Goal: Navigation & Orientation: Find specific page/section

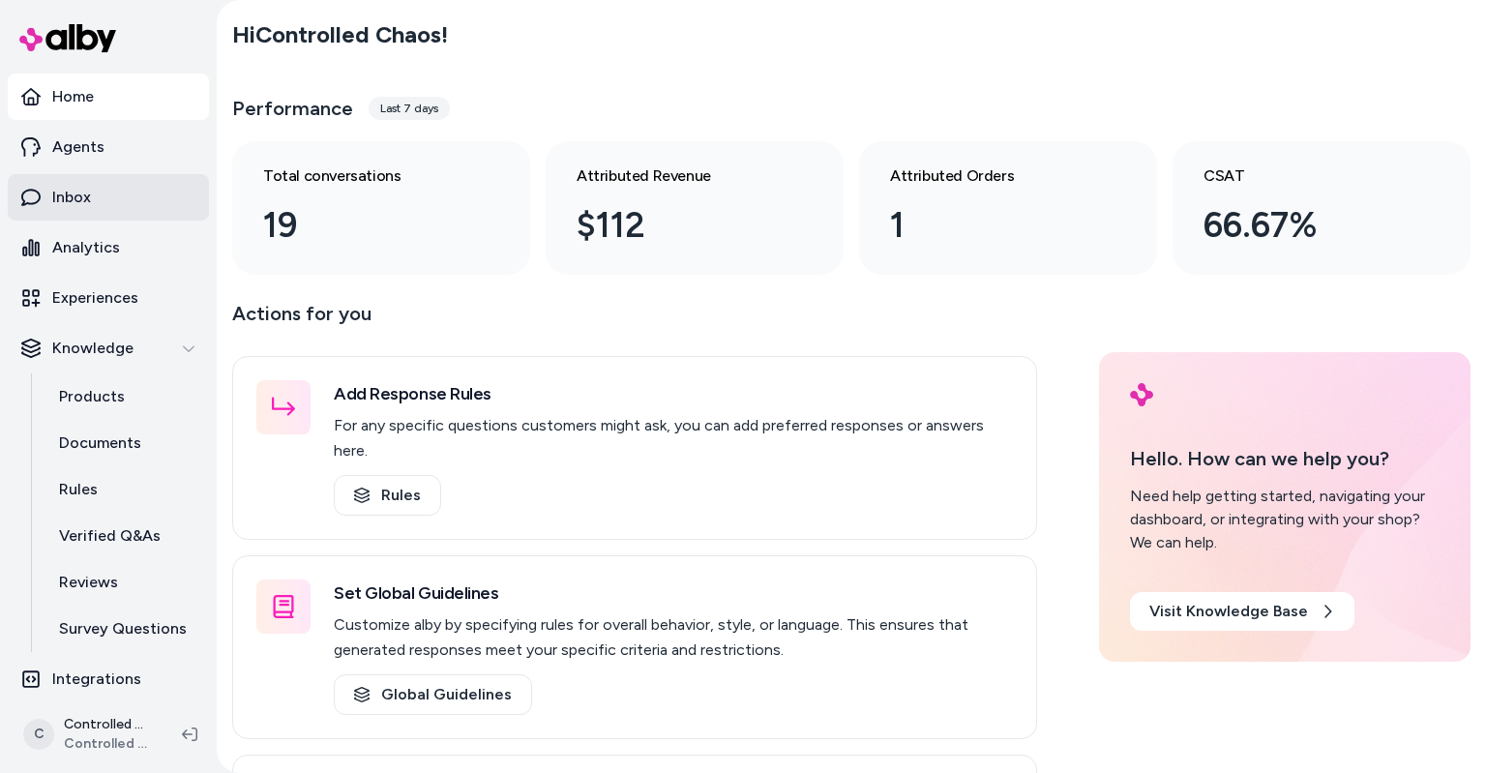
click at [114, 203] on link "Inbox" at bounding box center [108, 197] width 201 height 46
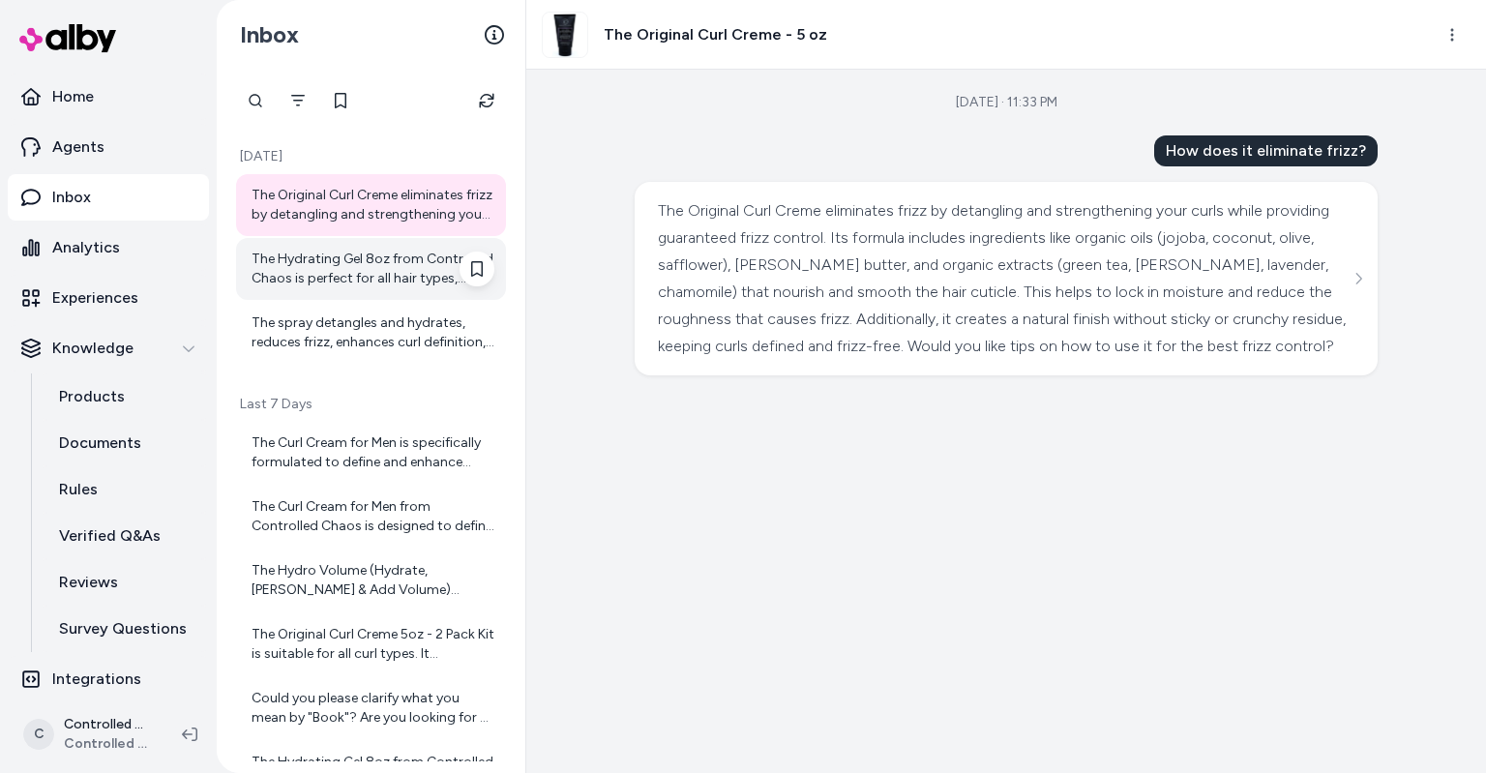
click at [343, 276] on div "The Hydrating Gel 8oz from Controlled Chaos is perfect for all hair types, incl…" at bounding box center [373, 269] width 243 height 39
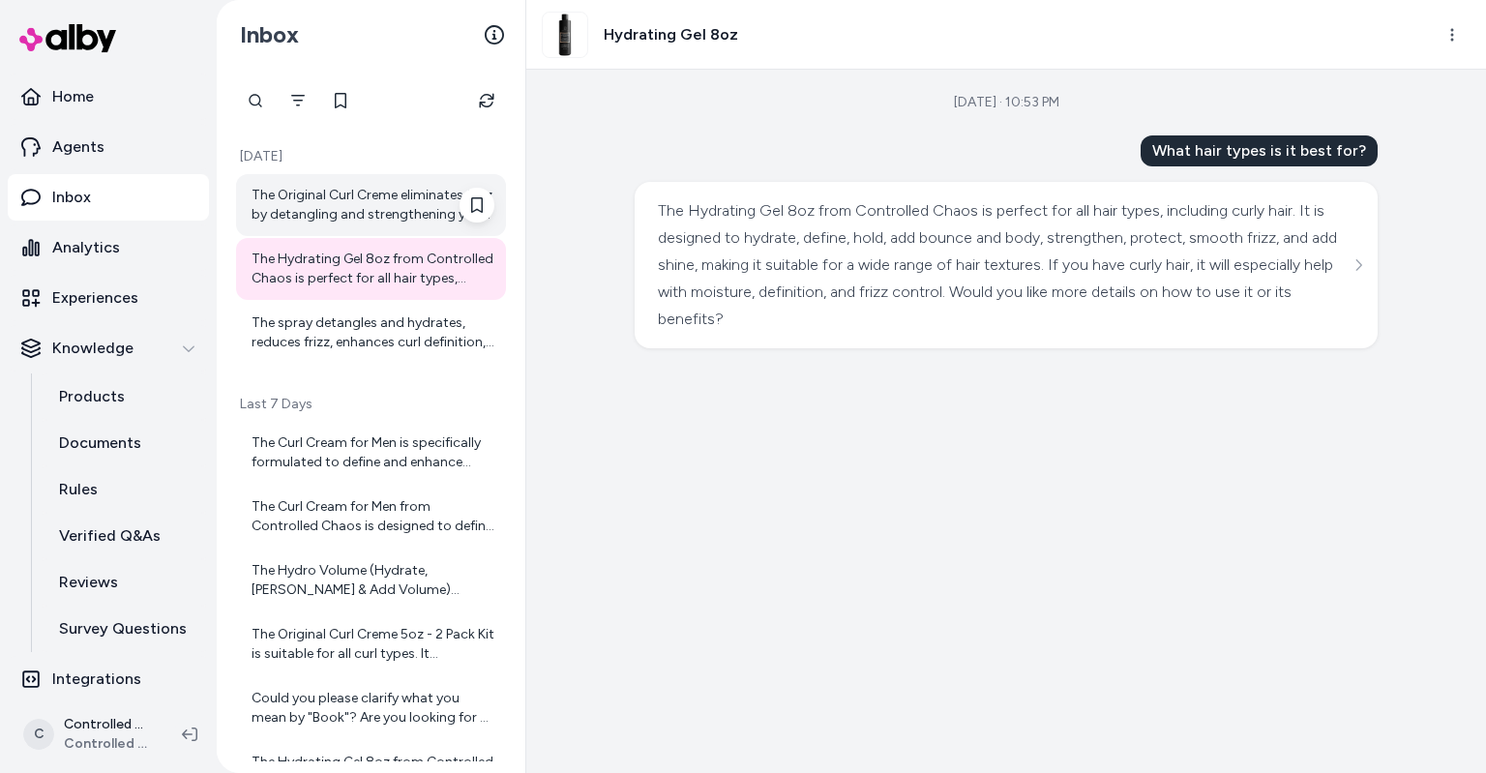
click at [334, 220] on div "The Original Curl Creme eliminates frizz by detangling and strengthening your c…" at bounding box center [373, 205] width 243 height 39
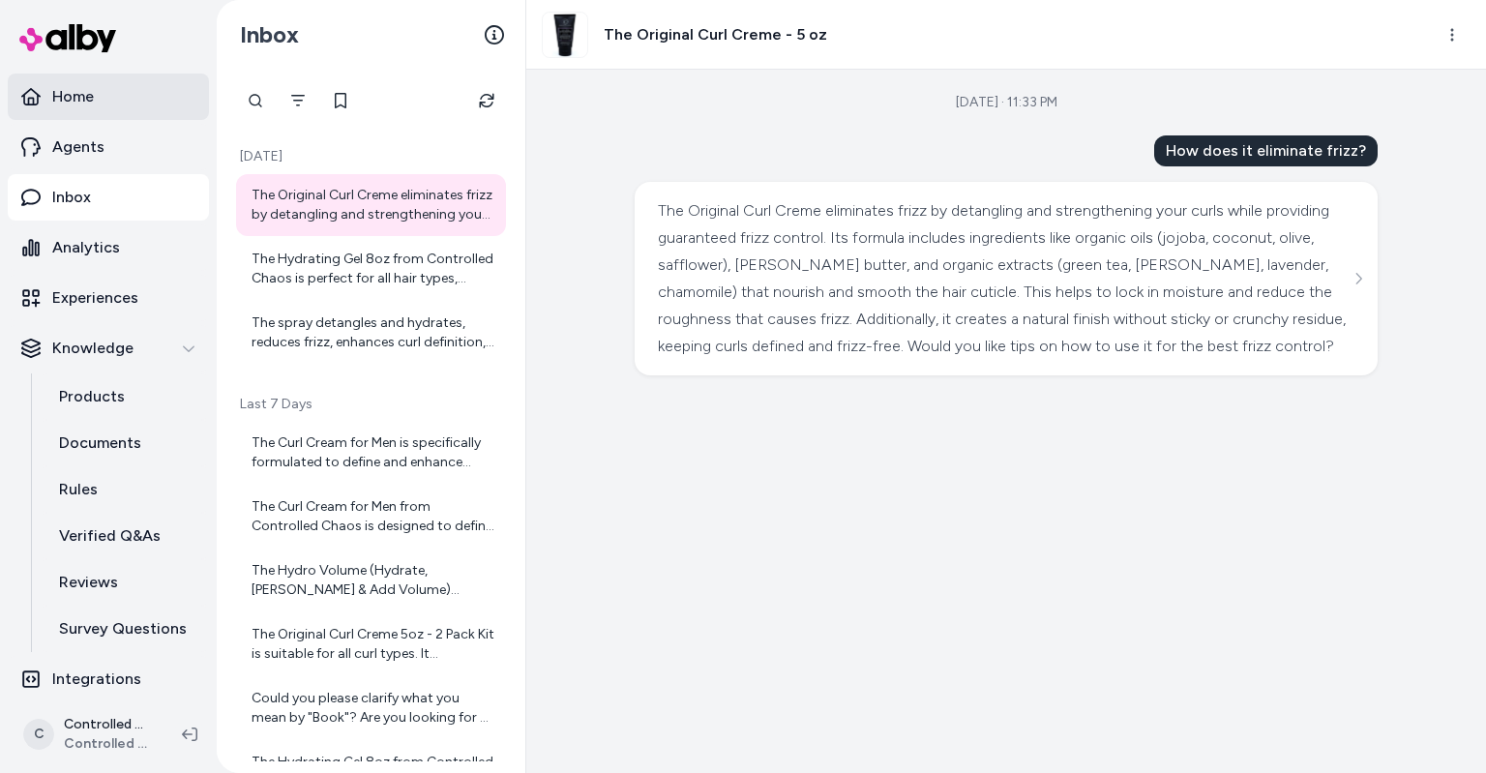
click at [101, 103] on link "Home" at bounding box center [108, 97] width 201 height 46
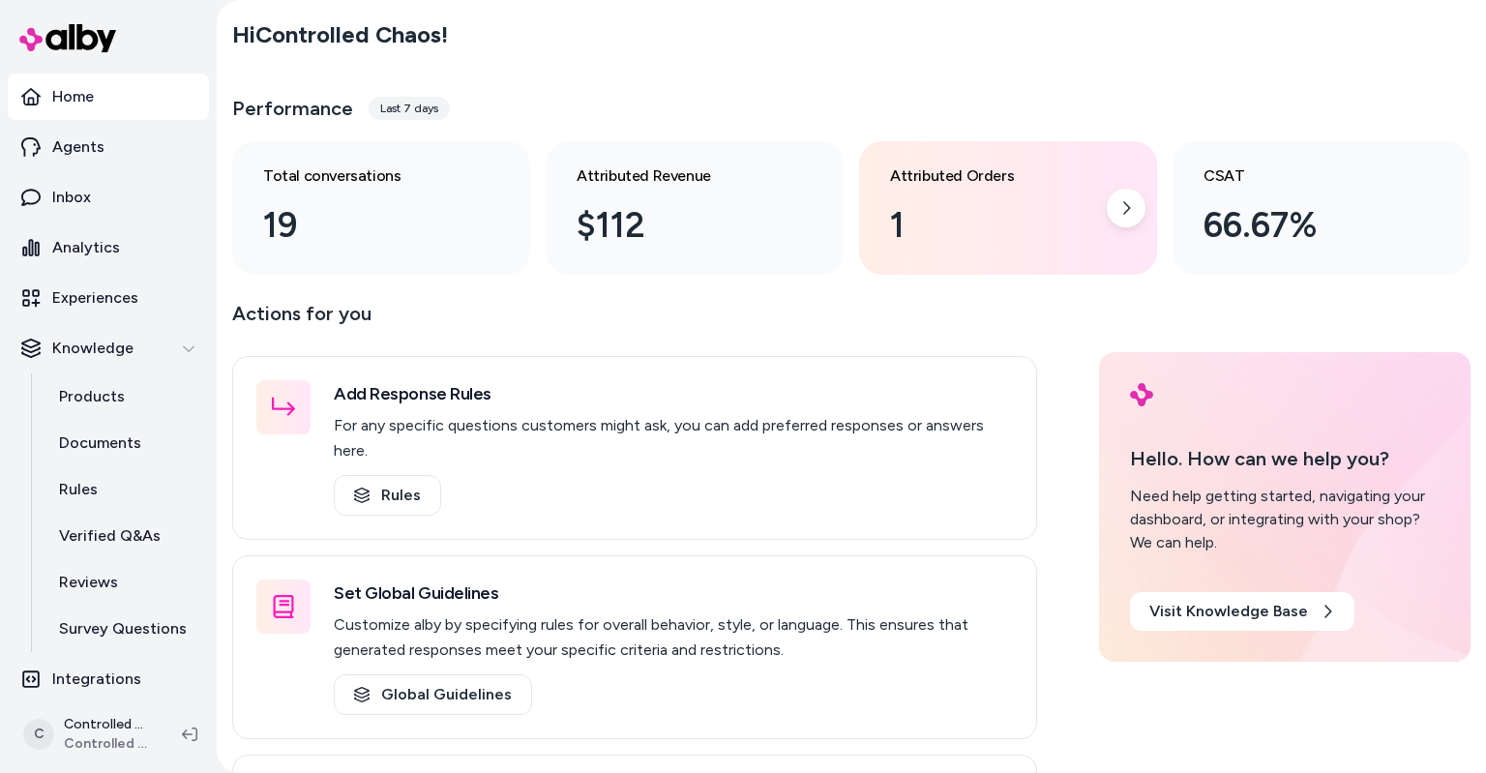
click at [931, 234] on div "1" at bounding box center [992, 225] width 205 height 52
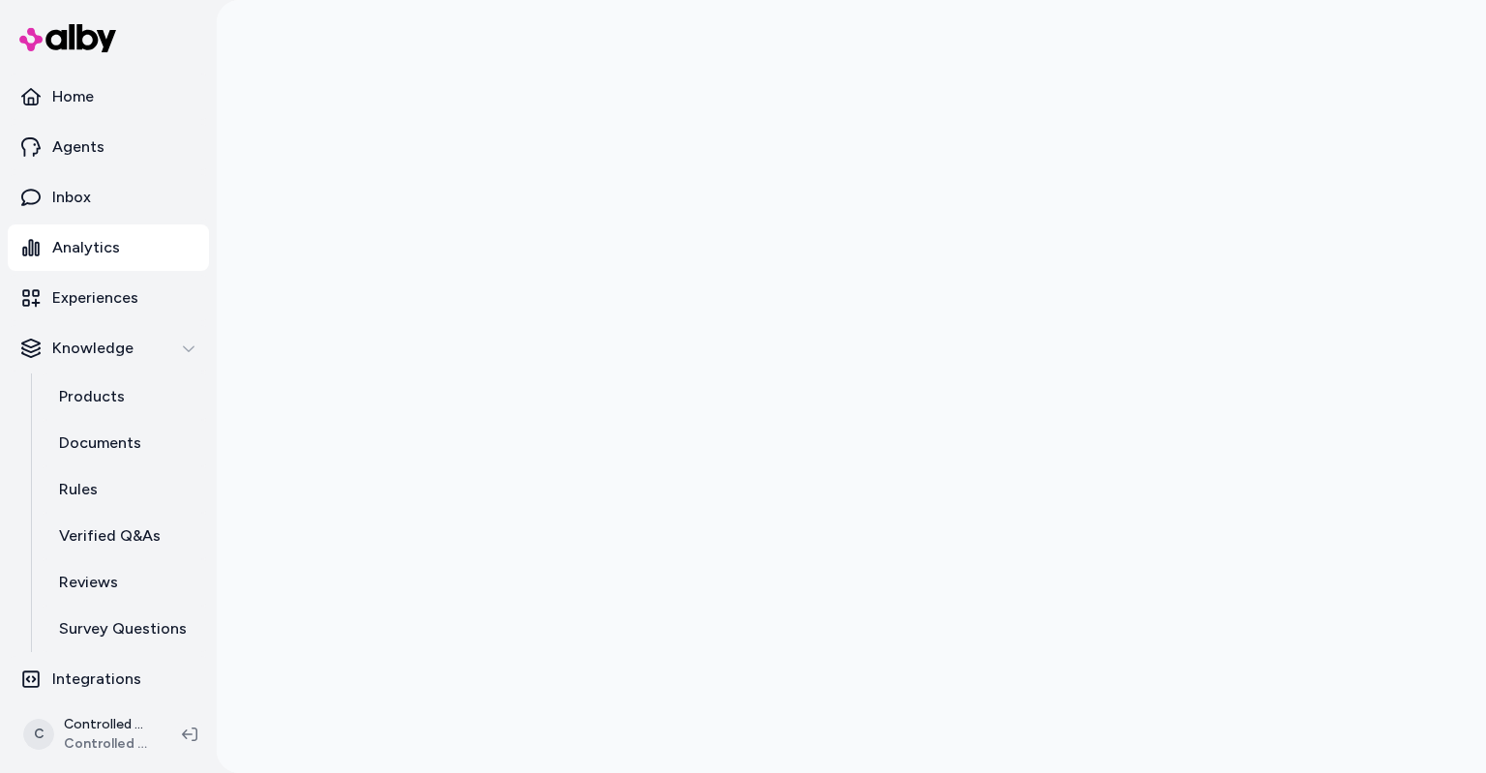
click at [203, 702] on div "C Controlled Chaos Shopify Controlled Chaos" at bounding box center [108, 734] width 217 height 77
click at [204, 699] on div "C Controlled Chaos Shopify Controlled Chaos" at bounding box center [108, 734] width 217 height 77
click at [99, 584] on p "Reviews" at bounding box center [88, 582] width 59 height 23
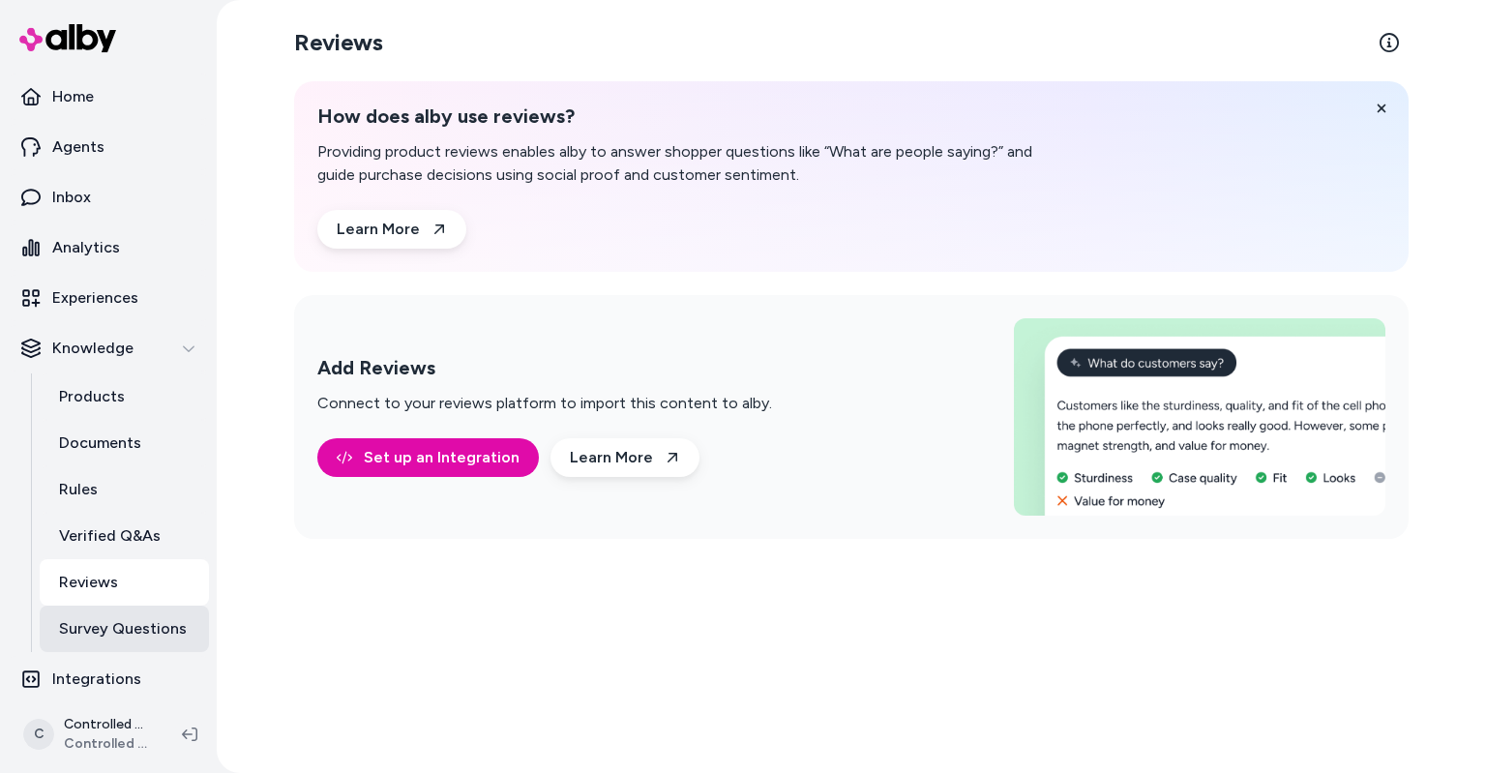
click at [99, 629] on p "Survey Questions" at bounding box center [123, 628] width 128 height 23
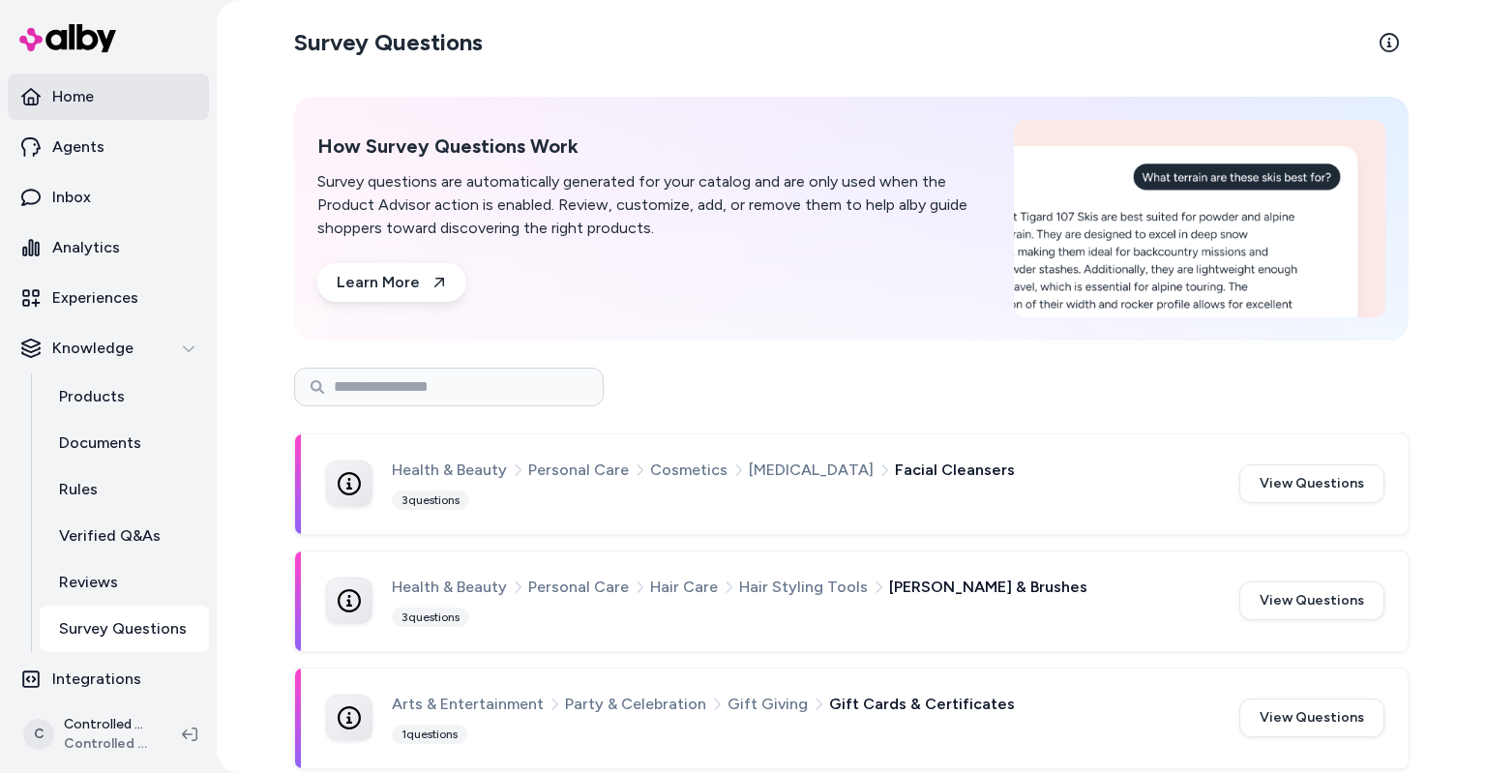
click at [89, 93] on p "Home" at bounding box center [73, 96] width 42 height 23
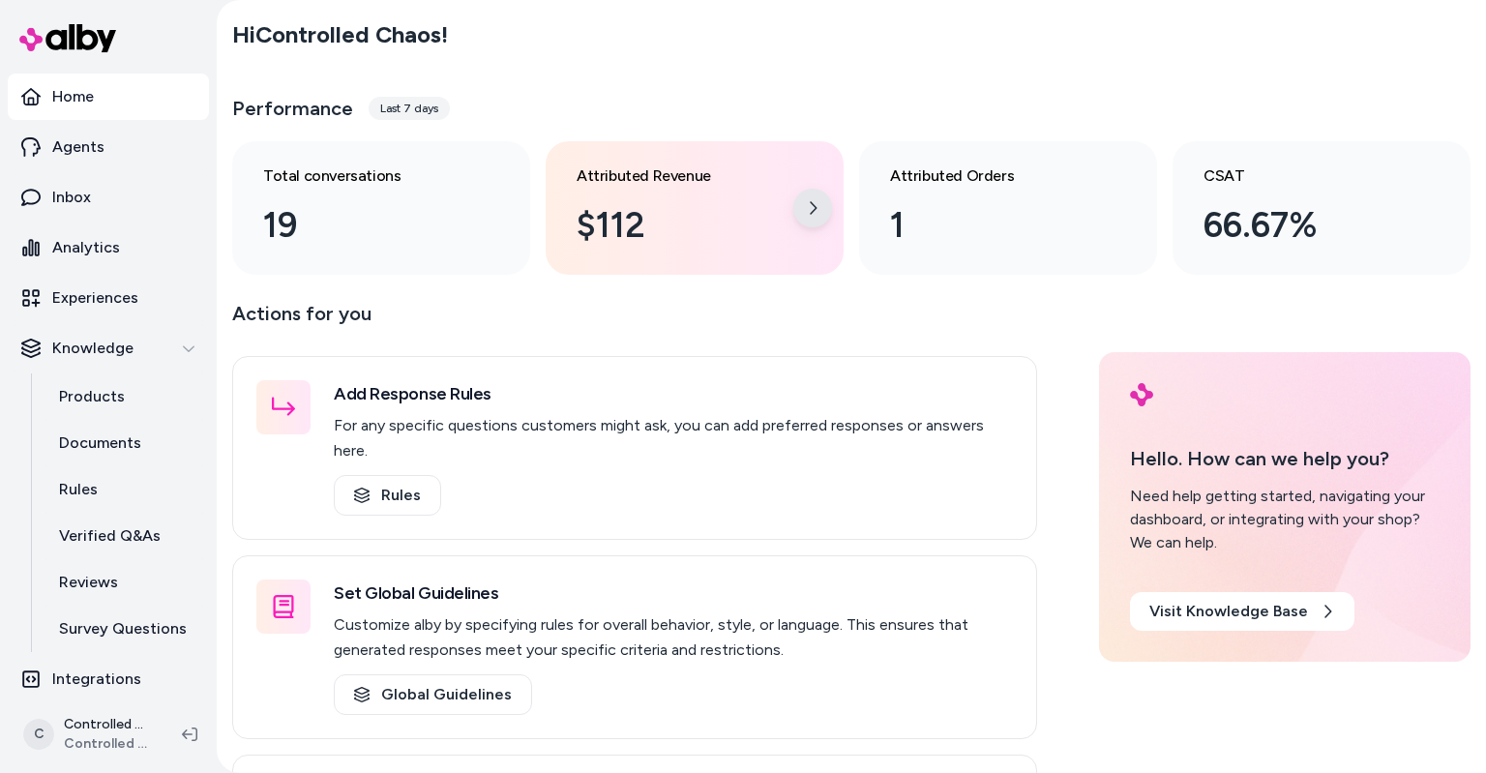
click at [812, 201] on icon at bounding box center [812, 207] width 15 height 15
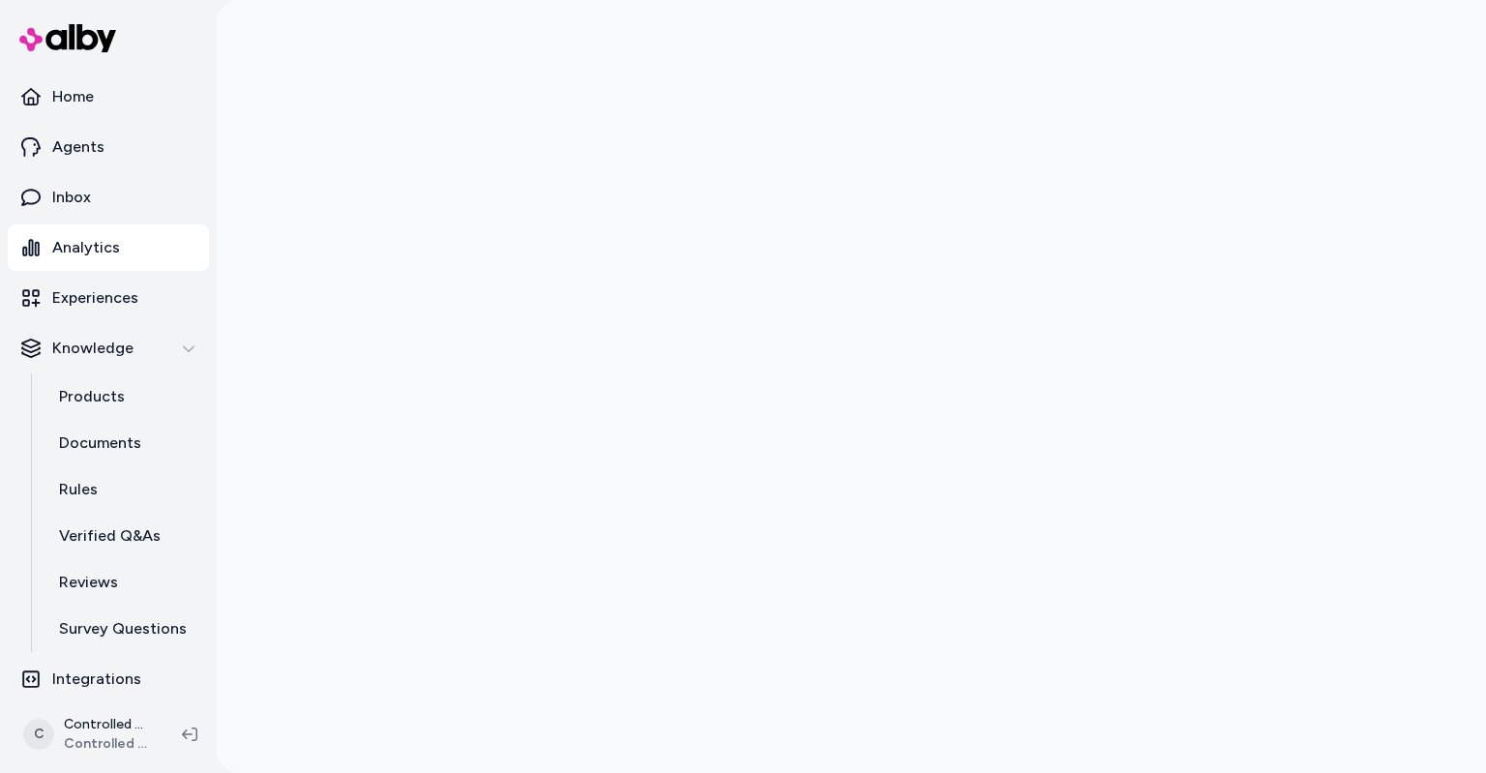
click at [203, 698] on div "C Controlled Chaos Shopify Controlled Chaos" at bounding box center [108, 734] width 217 height 77
click at [87, 303] on p "Experiences" at bounding box center [95, 297] width 86 height 23
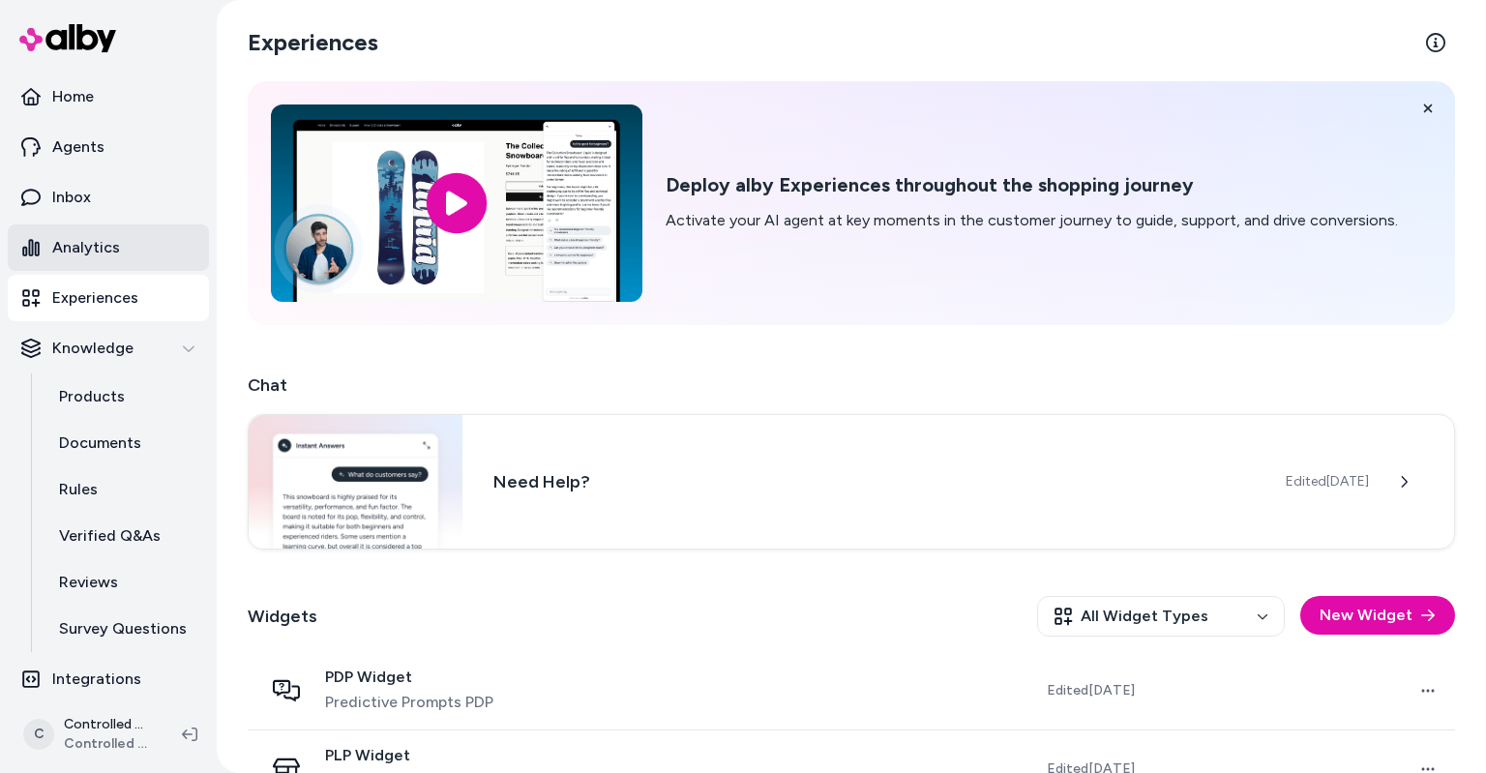
click at [84, 254] on p "Analytics" at bounding box center [86, 247] width 68 height 23
